Goal: Task Accomplishment & Management: Manage account settings

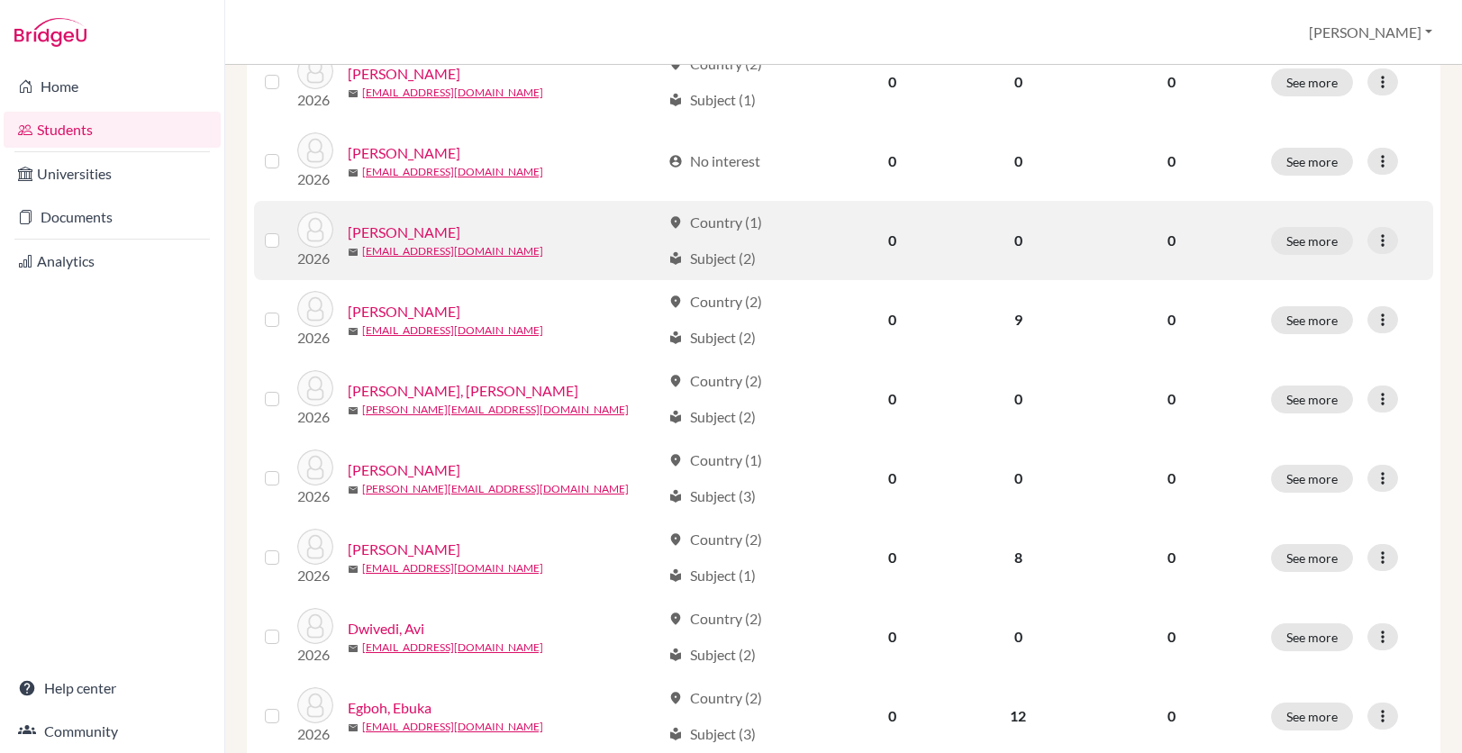
scroll to position [631, 0]
click at [1374, 243] on icon at bounding box center [1383, 240] width 18 height 18
click at [1334, 335] on button "Reset Password" at bounding box center [1291, 335] width 142 height 29
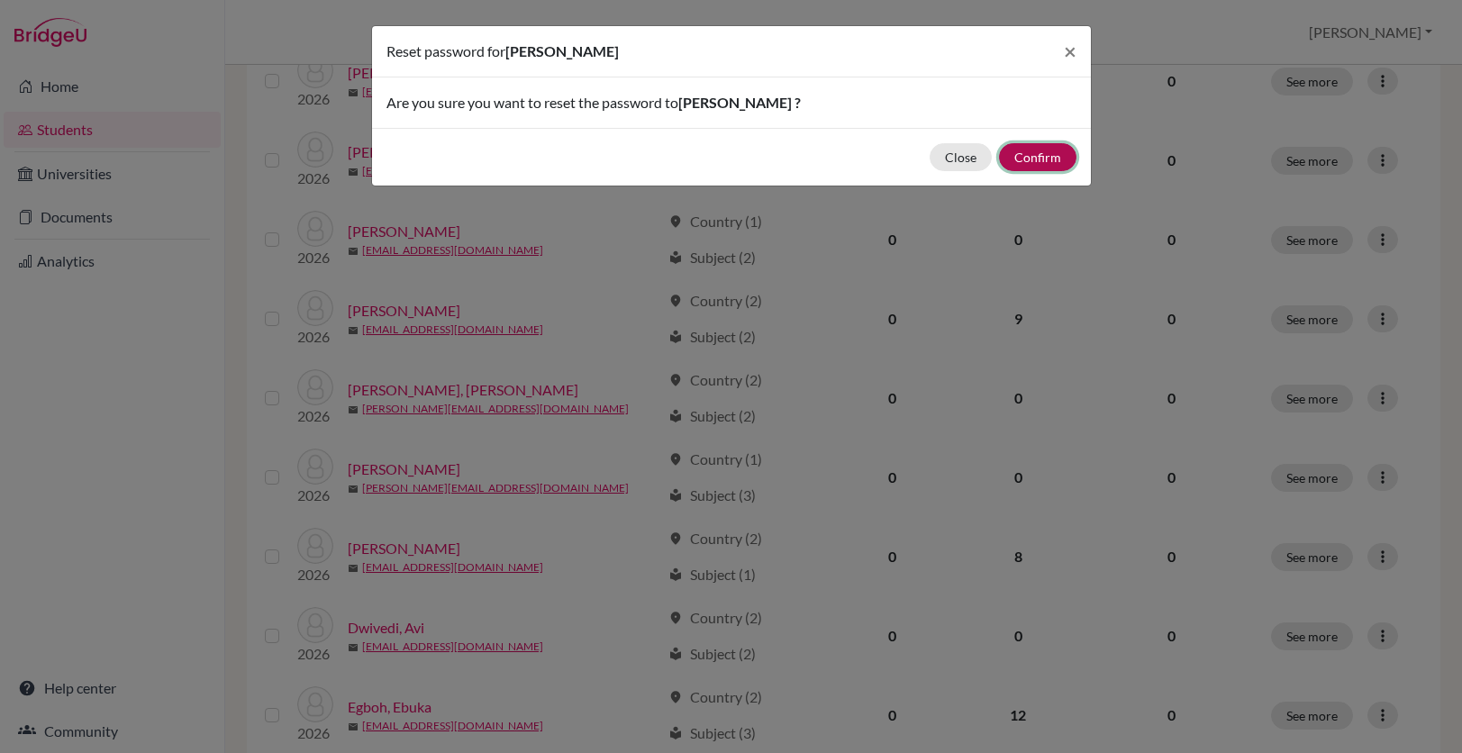
click at [1040, 159] on button "Confirm" at bounding box center [1037, 157] width 77 height 28
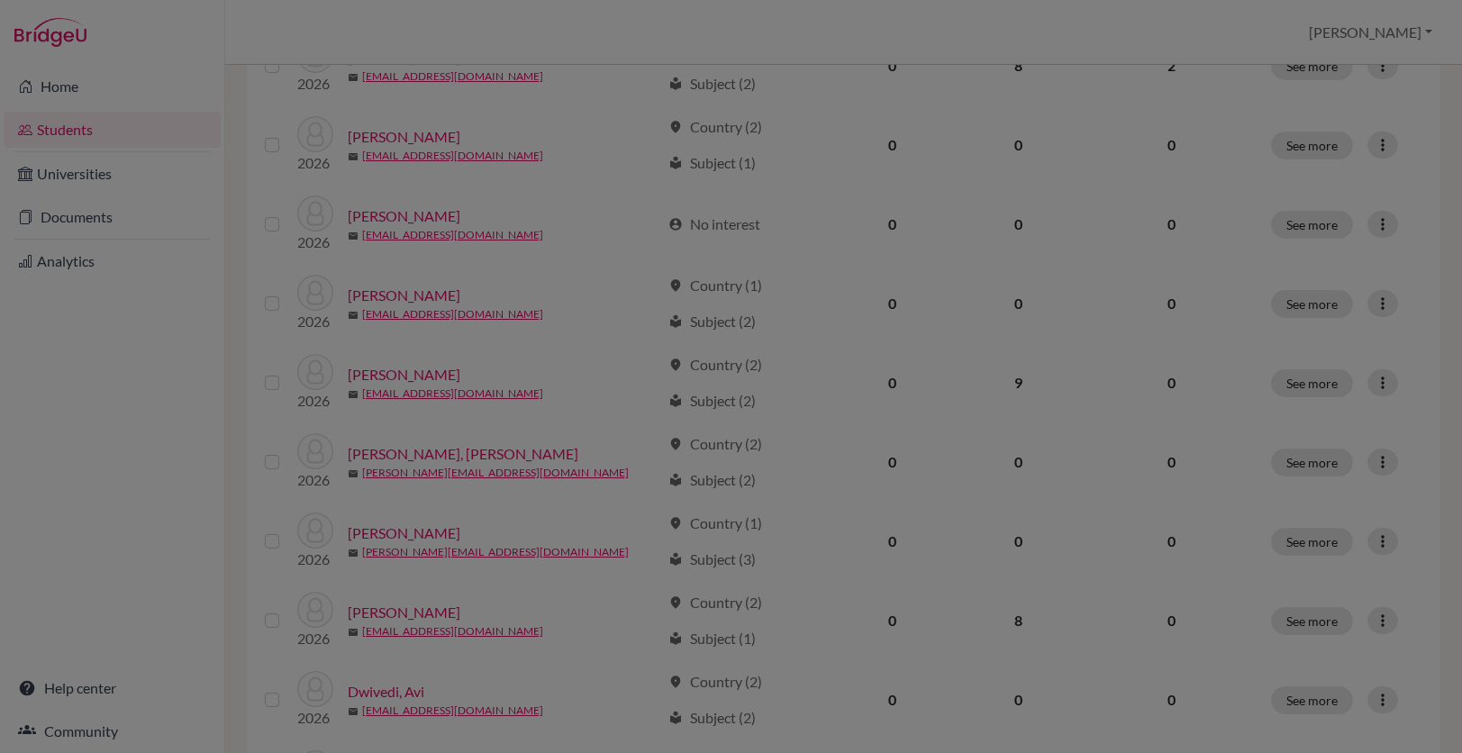
scroll to position [695, 0]
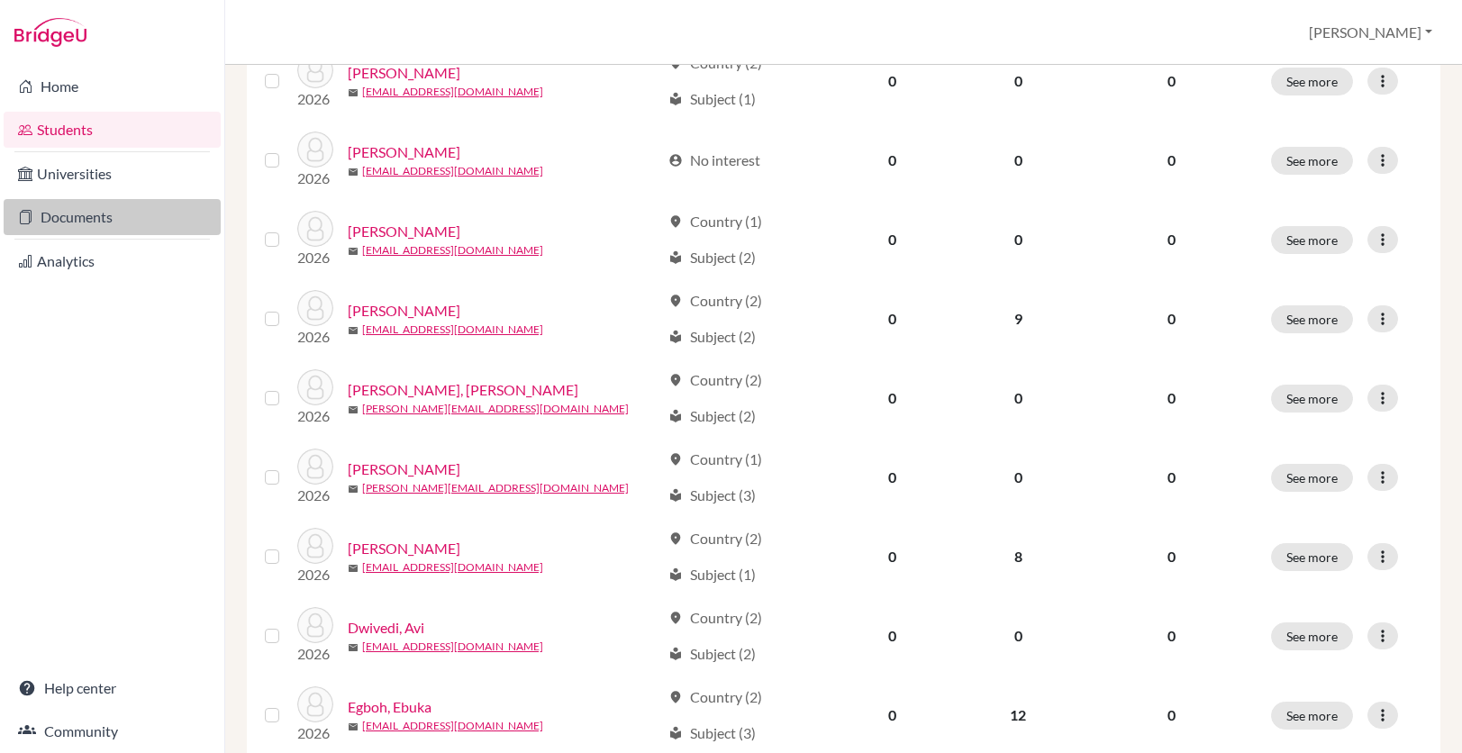
click at [174, 219] on link "Documents" at bounding box center [112, 217] width 217 height 36
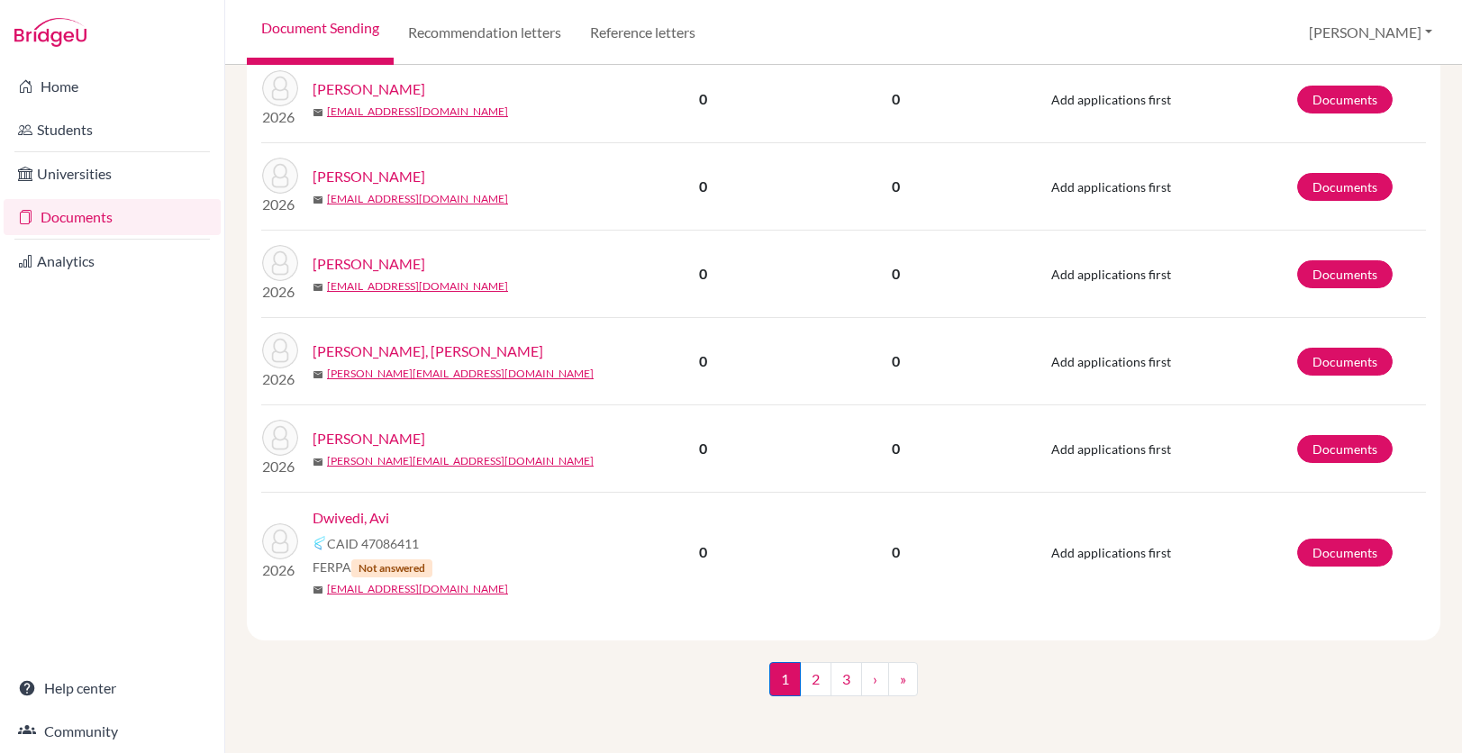
scroll to position [2359, 0]
click at [824, 667] on link "2" at bounding box center [816, 678] width 32 height 34
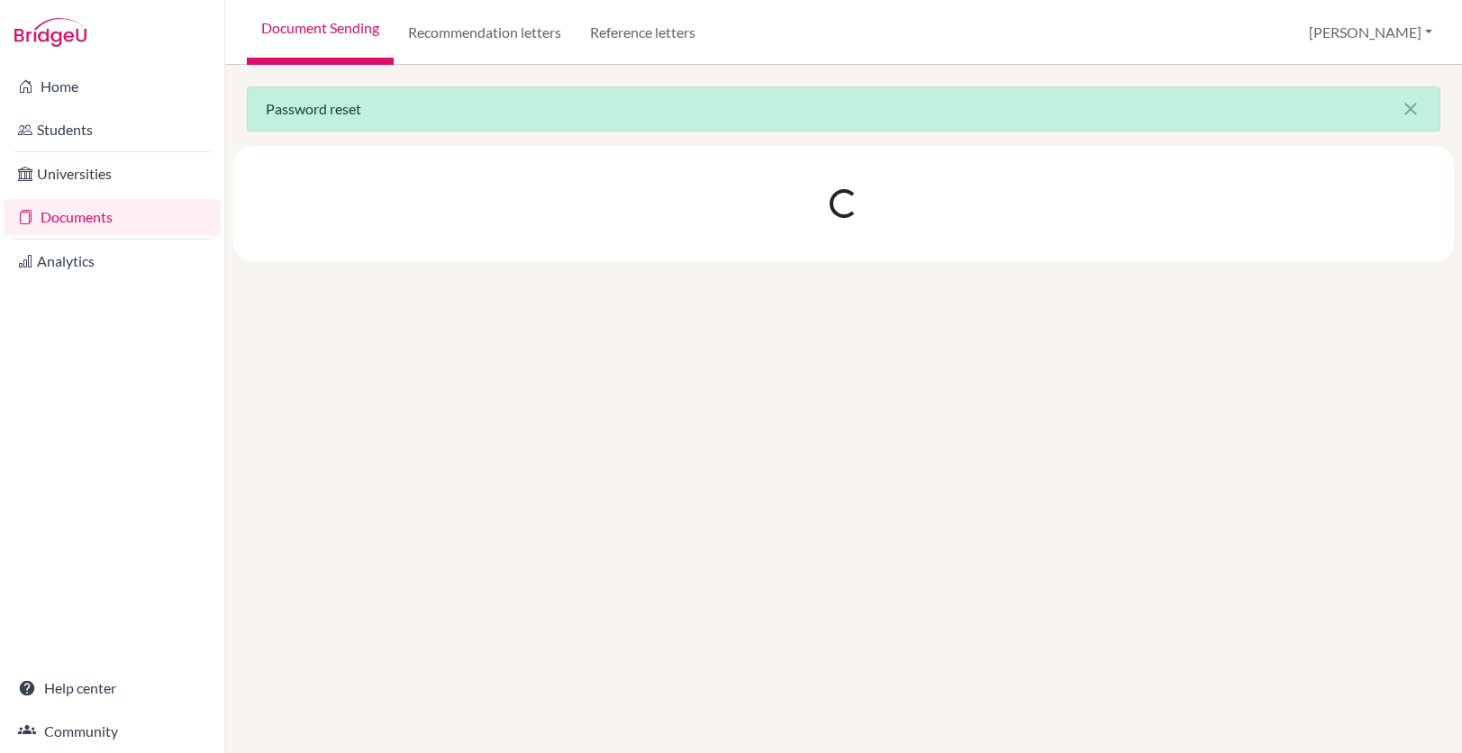
scroll to position [0, 0]
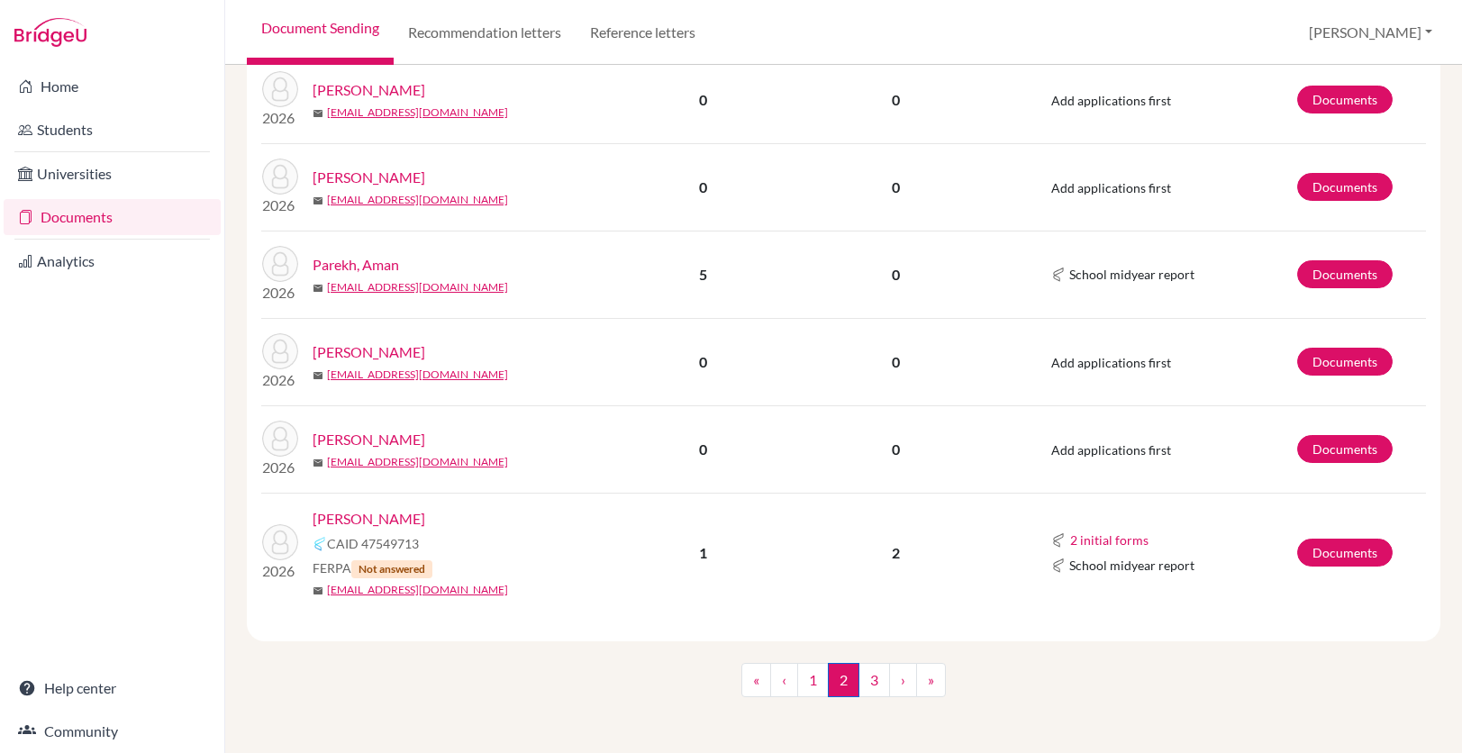
scroll to position [1768, 0]
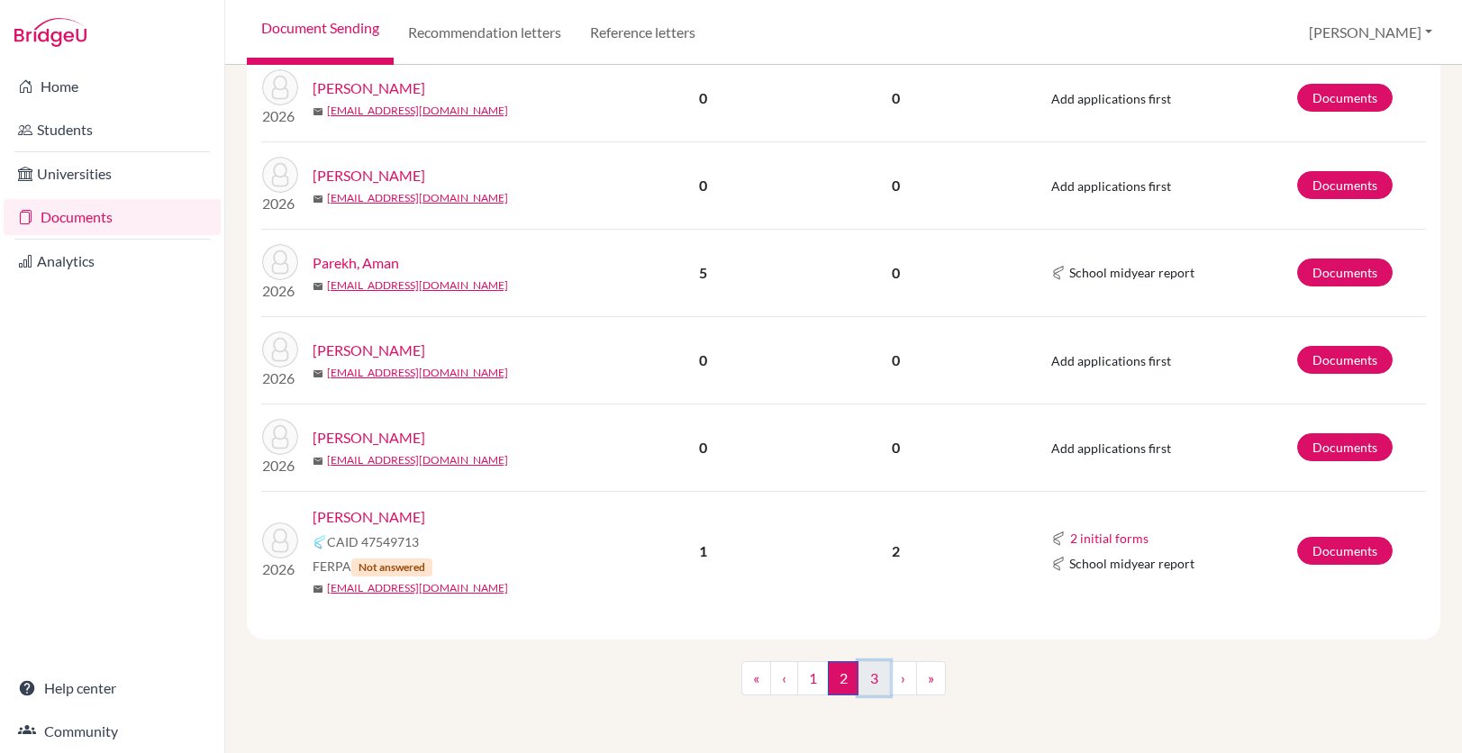
click at [864, 675] on link "3" at bounding box center [875, 678] width 32 height 34
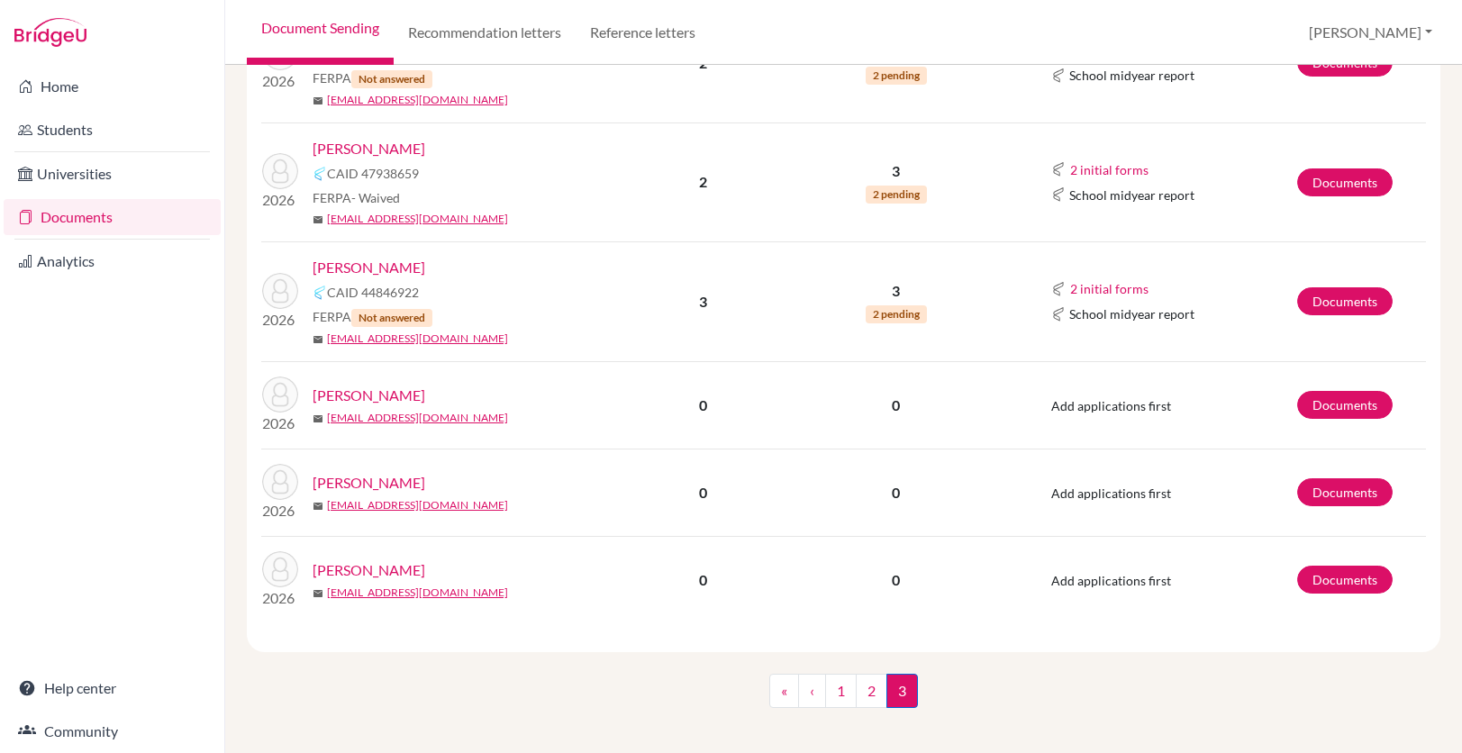
scroll to position [1748, 0]
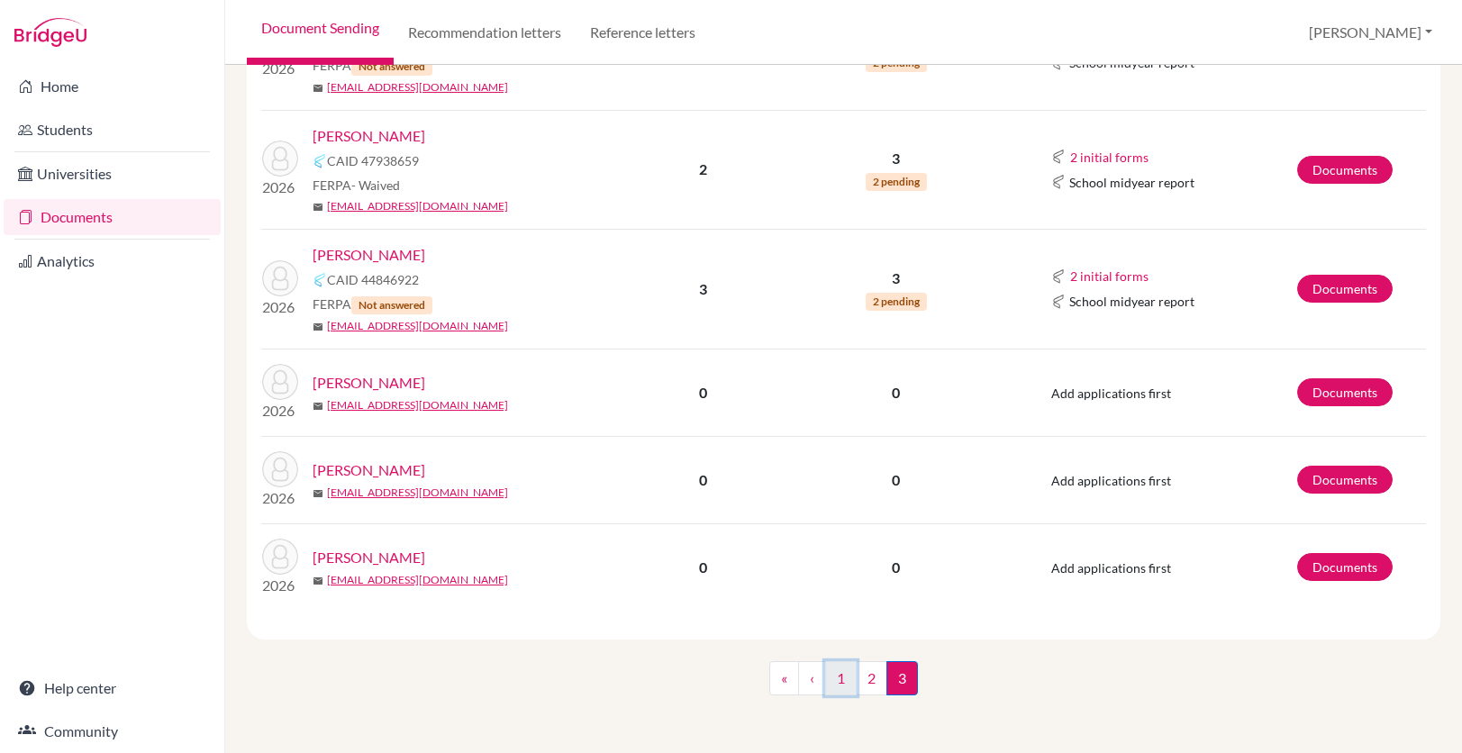
click at [846, 687] on link "1" at bounding box center [841, 678] width 32 height 34
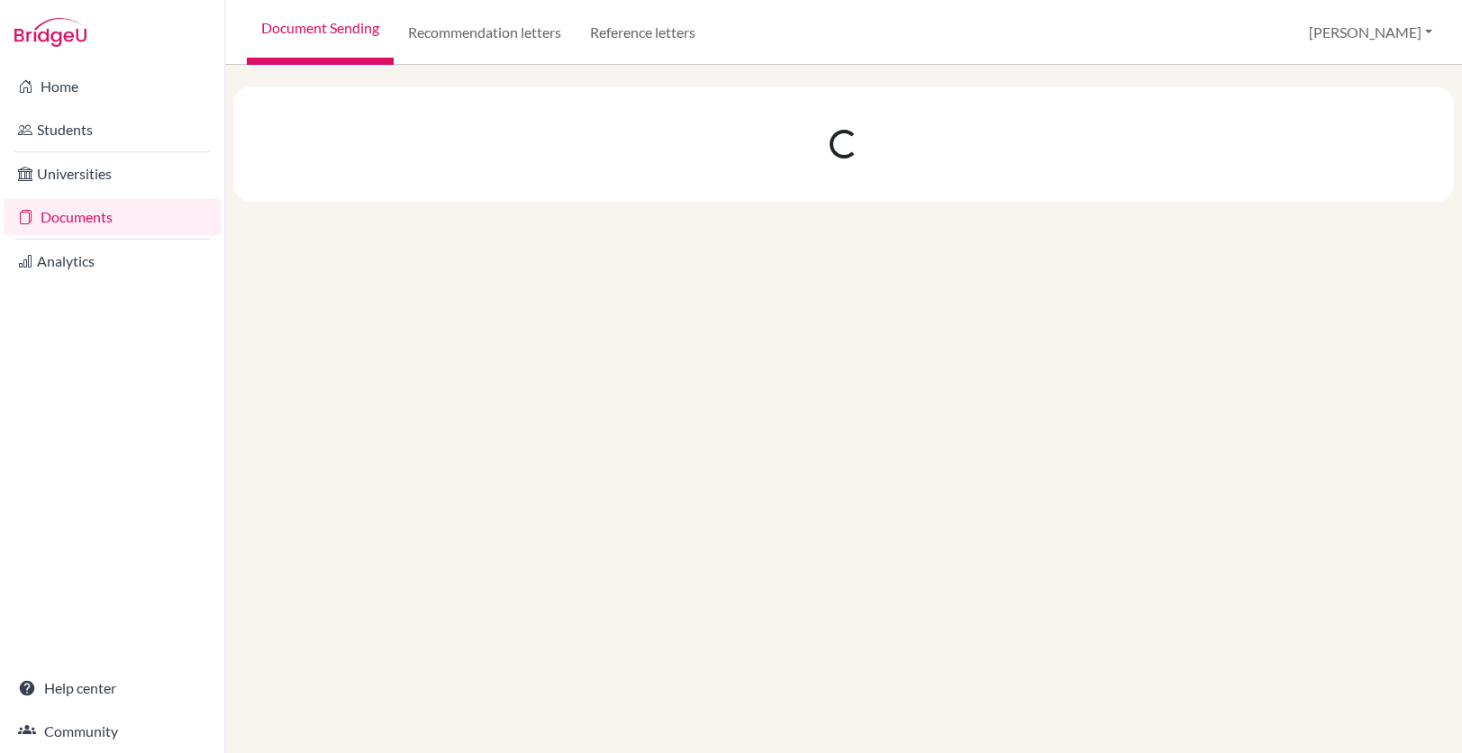
scroll to position [0, 0]
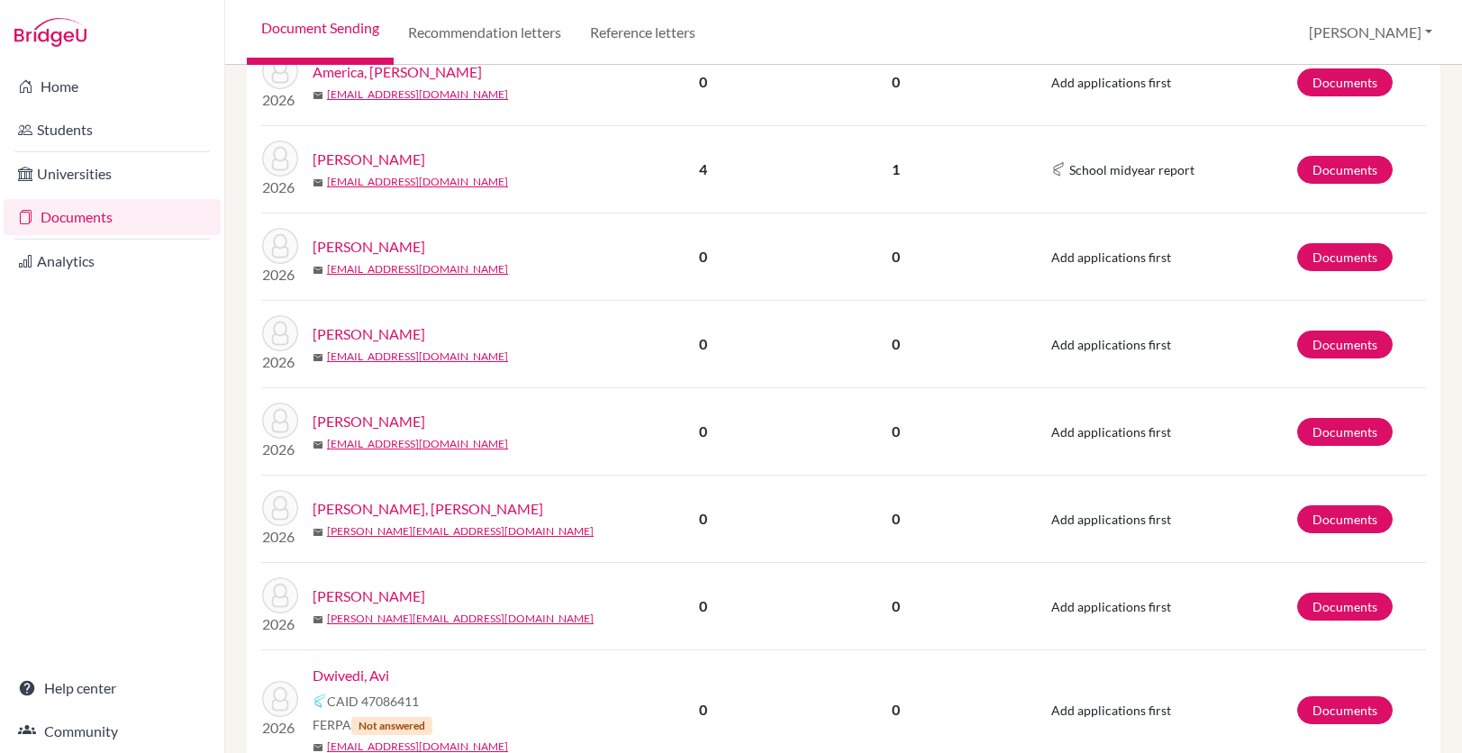
scroll to position [2162, 0]
